Goal: Navigation & Orientation: Understand site structure

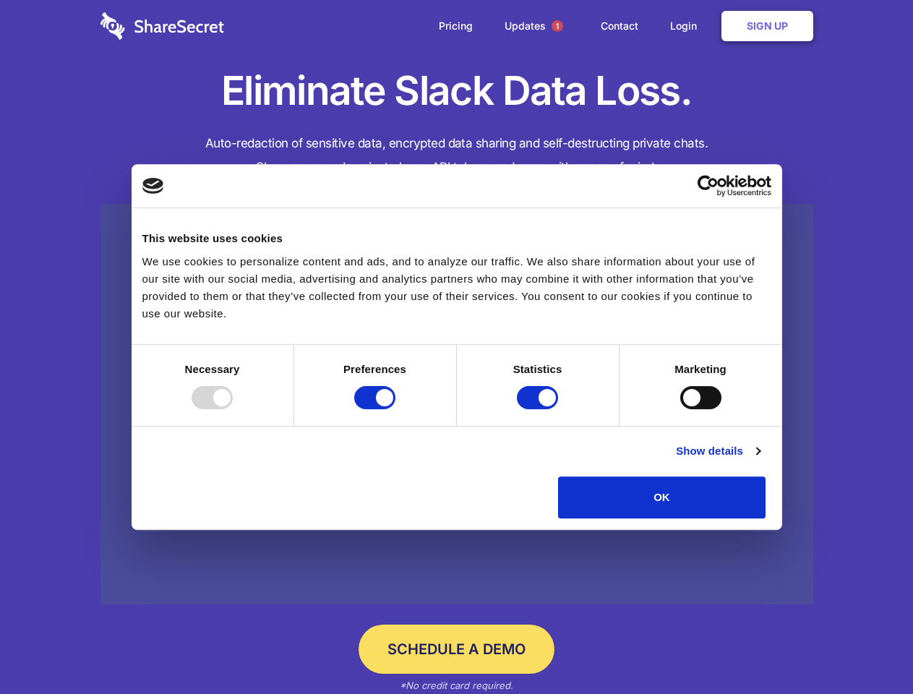
click at [233, 409] on div at bounding box center [212, 397] width 41 height 23
click at [395, 409] on input "Preferences" at bounding box center [374, 397] width 41 height 23
checkbox input "false"
click at [539, 409] on input "Statistics" at bounding box center [537, 397] width 41 height 23
checkbox input "false"
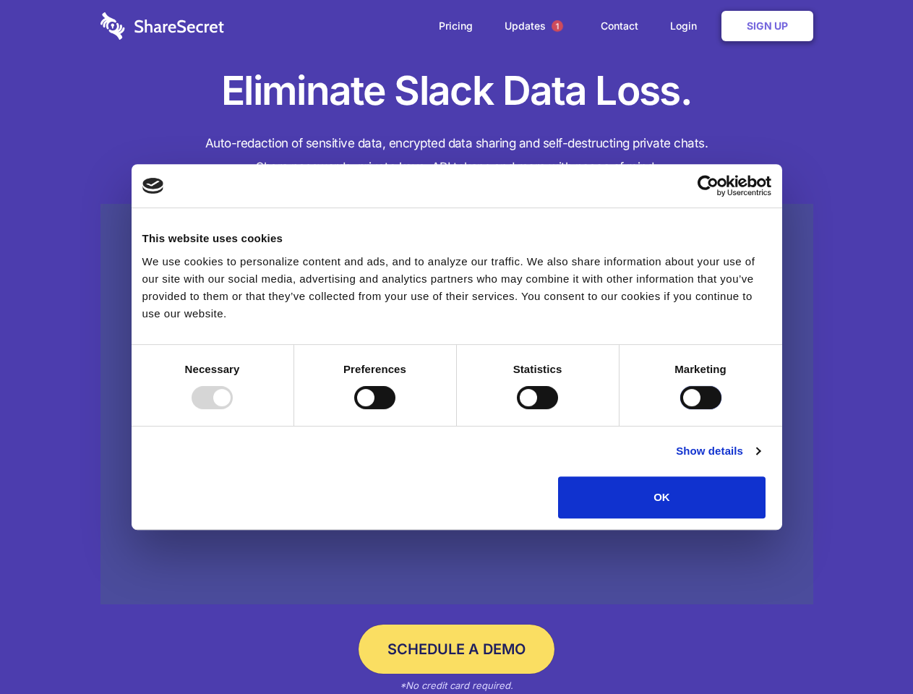
click at [680, 409] on input "Marketing" at bounding box center [700, 397] width 41 height 23
checkbox input "true"
